Goal: Transaction & Acquisition: Purchase product/service

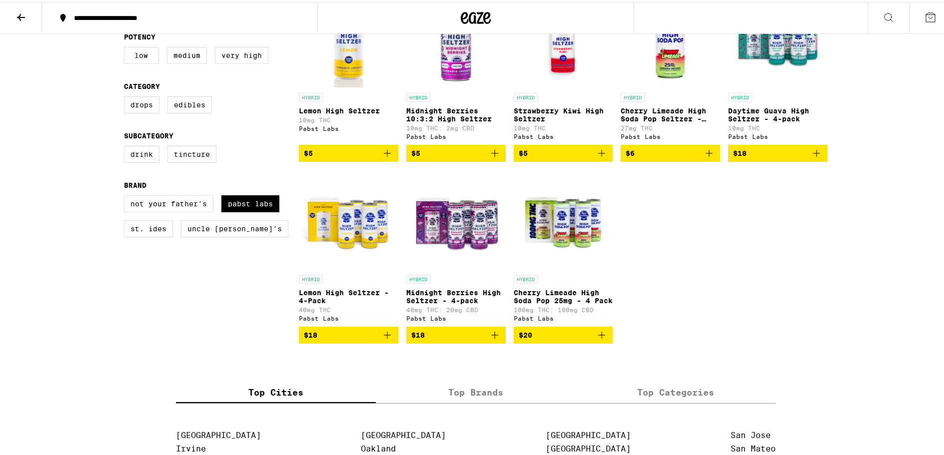
scroll to position [250, 0]
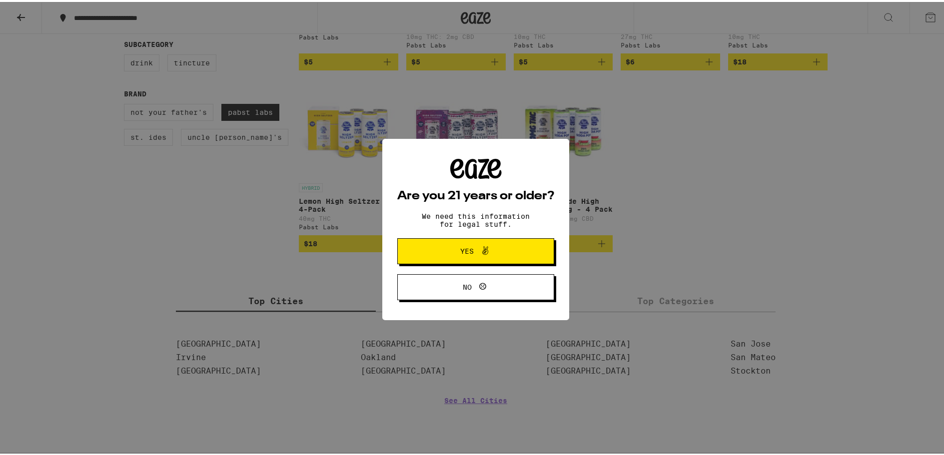
click at [492, 253] on span "Yes" at bounding box center [476, 249] width 76 height 13
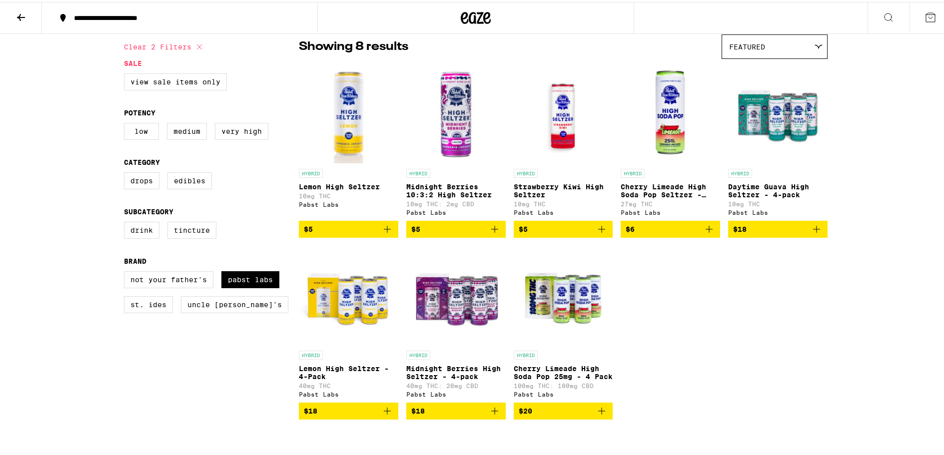
scroll to position [50, 0]
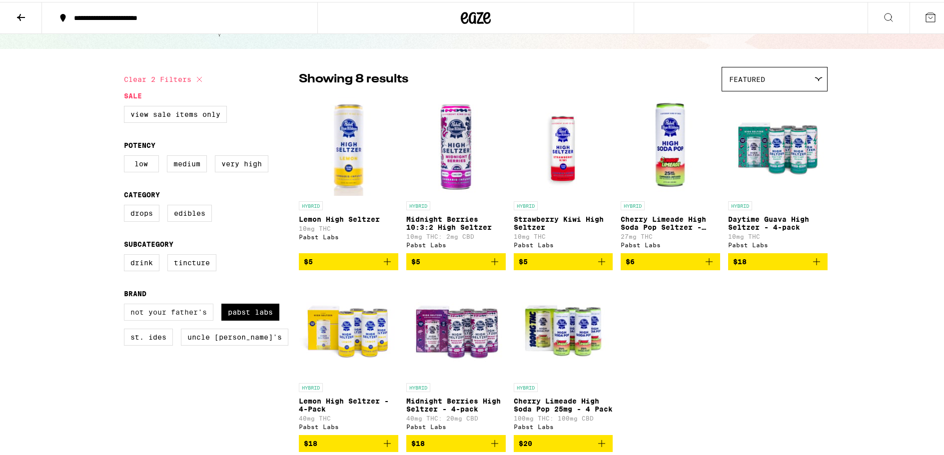
click at [188, 315] on label "Not Your Father's" at bounding box center [168, 310] width 89 height 17
click at [126, 304] on input "Not Your Father's" at bounding box center [126, 303] width 0 height 0
checkbox input "true"
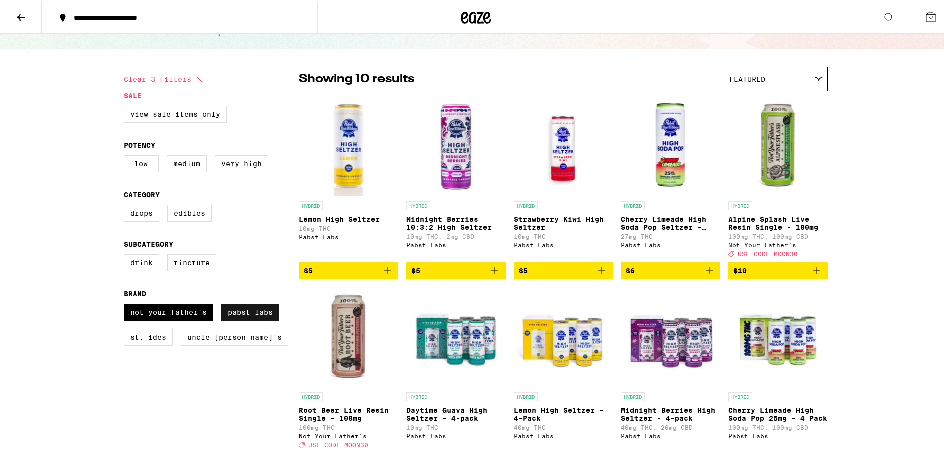
click at [239, 319] on label "Pabst Labs" at bounding box center [250, 310] width 58 height 17
click at [126, 304] on input "Pabst Labs" at bounding box center [126, 303] width 0 height 0
checkbox input "false"
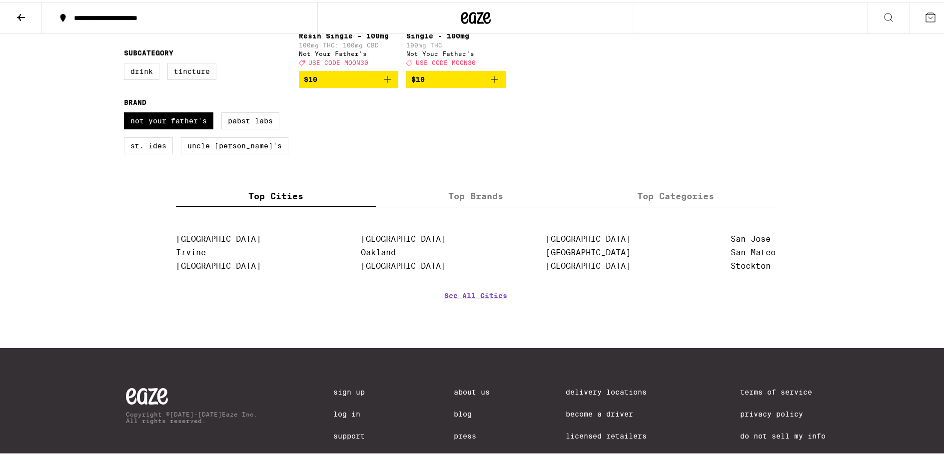
scroll to position [250, 0]
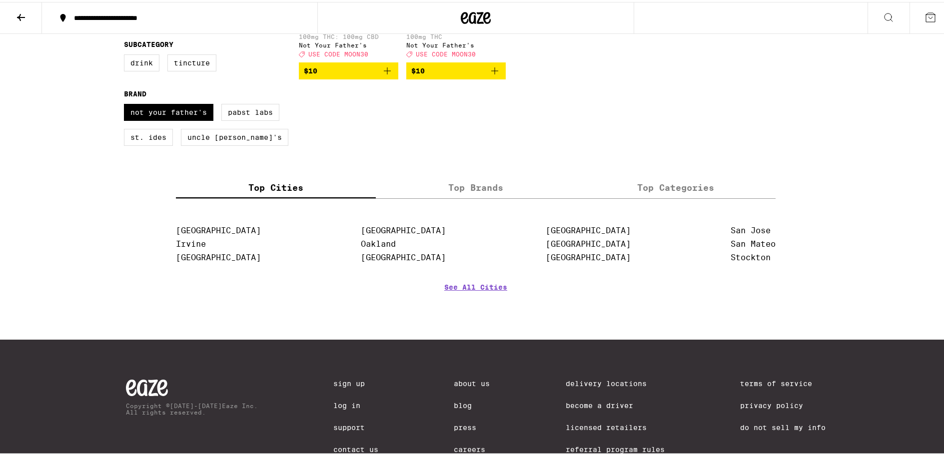
click at [487, 196] on label "Top Brands" at bounding box center [476, 185] width 200 height 21
click at [0, 0] on input "Top Brands" at bounding box center [0, 0] width 0 height 0
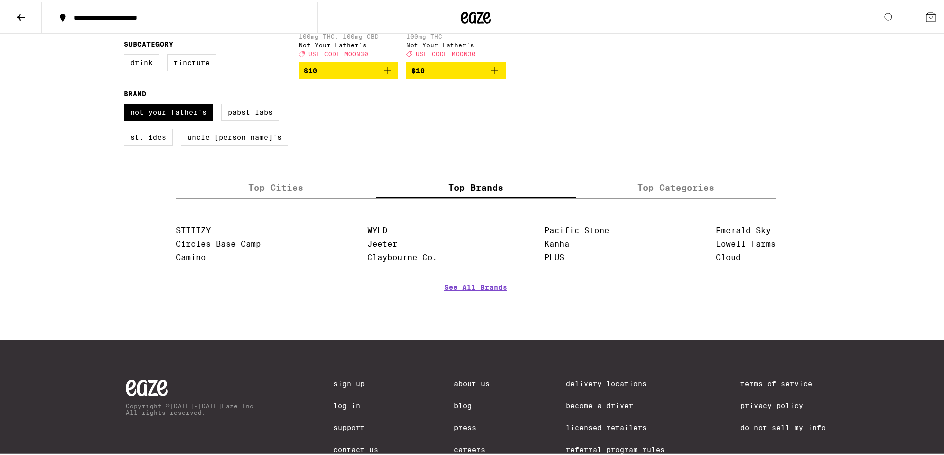
click at [654, 191] on label "Top Categories" at bounding box center [676, 185] width 200 height 21
click at [0, 0] on input "Top Categories" at bounding box center [0, 0] width 0 height 0
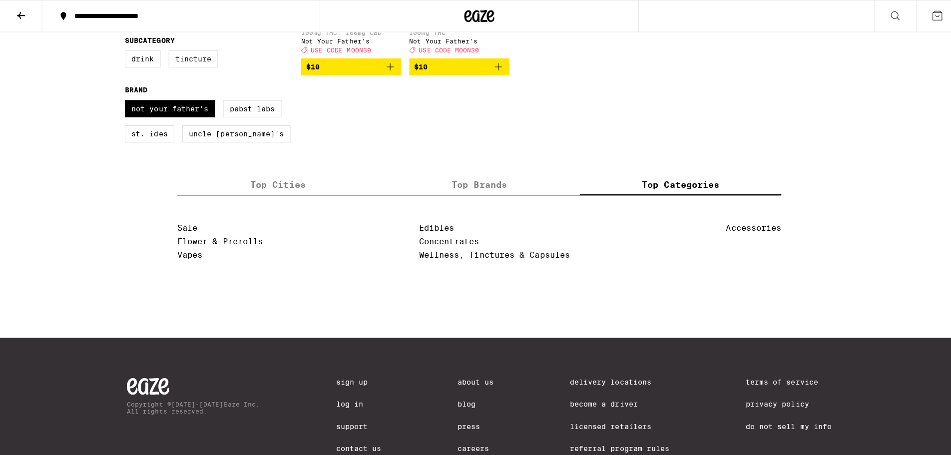
scroll to position [0, 0]
